Goal: Transaction & Acquisition: Purchase product/service

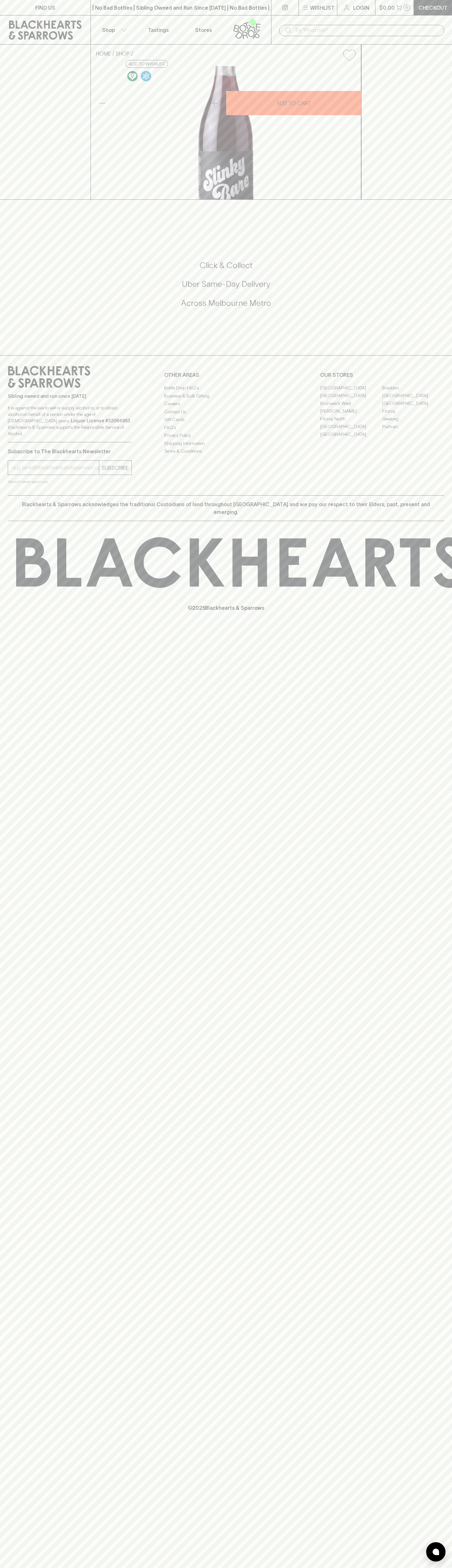
click at [413, 399] on link "[GEOGRAPHIC_DATA]" at bounding box center [413, 395] width 62 height 8
click at [436, 13] on link "Checkout" at bounding box center [433, 7] width 38 height 15
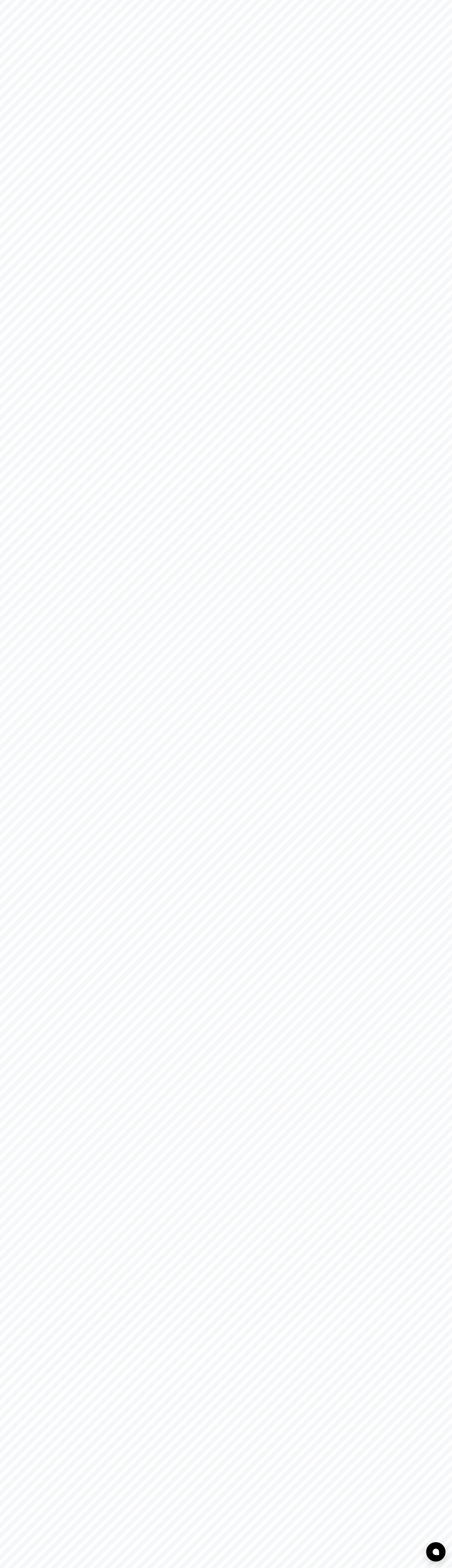
click at [450, 0] on html at bounding box center [226, 0] width 452 height 0
click at [65, 0] on html at bounding box center [226, 0] width 452 height 0
click at [13, 0] on html at bounding box center [226, 0] width 452 height 0
